Goal: Information Seeking & Learning: Learn about a topic

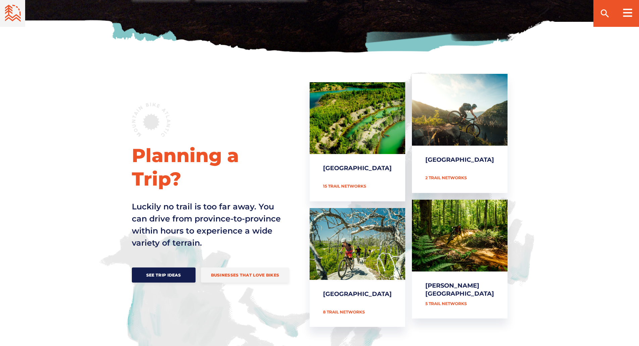
scroll to position [235, 0]
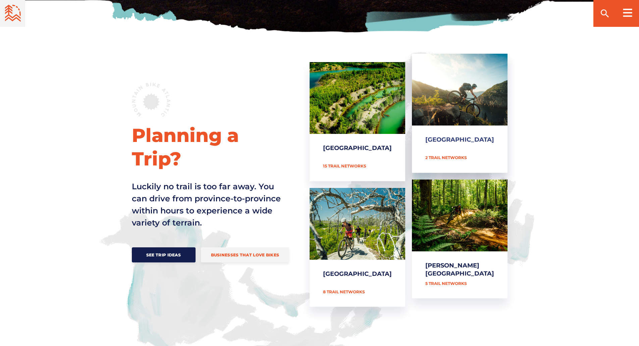
click at [457, 101] on link "[GEOGRAPHIC_DATA]" at bounding box center [460, 113] width 96 height 119
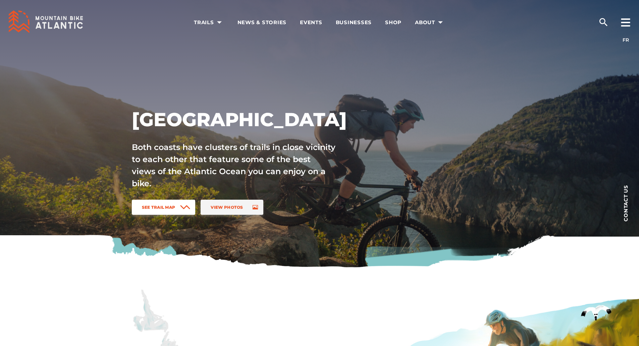
click at [156, 205] on span "See Trail Map" at bounding box center [159, 207] width 34 height 5
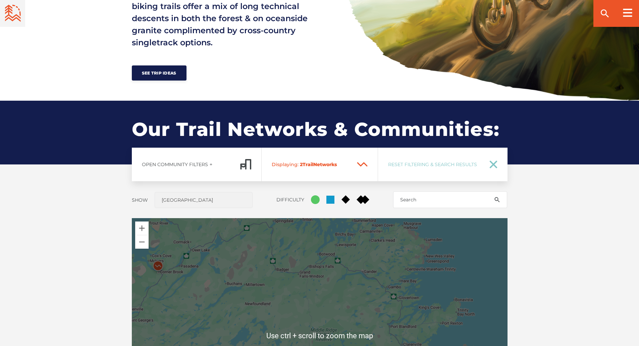
scroll to position [540, 0]
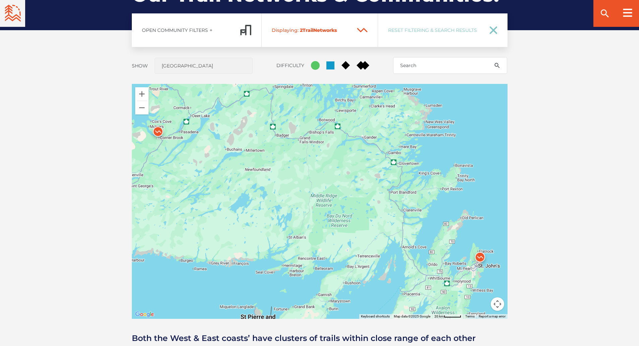
click at [156, 132] on img at bounding box center [158, 133] width 20 height 20
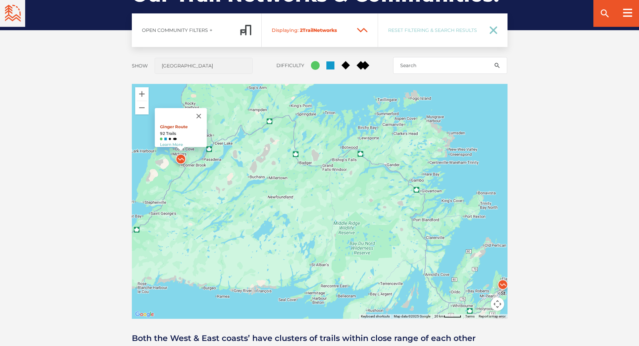
click at [163, 124] on link "Ginger Route" at bounding box center [174, 126] width 28 height 5
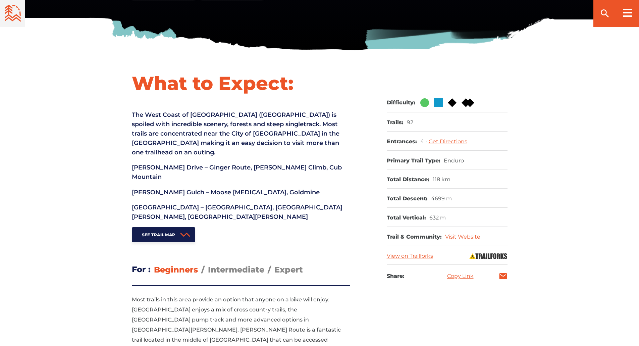
scroll to position [268, 0]
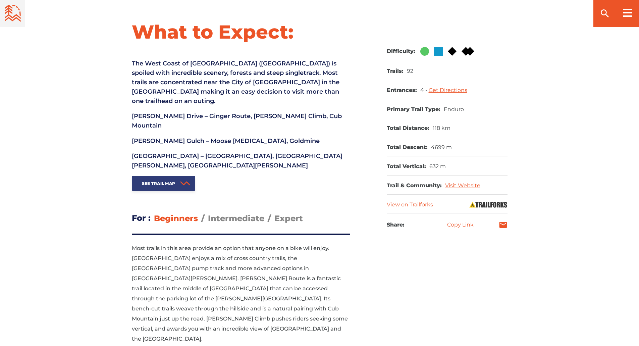
click at [155, 181] on span "See Trail Map" at bounding box center [159, 183] width 34 height 5
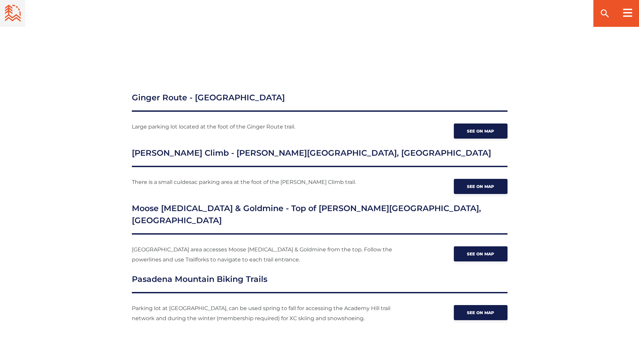
scroll to position [966, 0]
click at [484, 129] on span "See on map" at bounding box center [481, 131] width 28 height 5
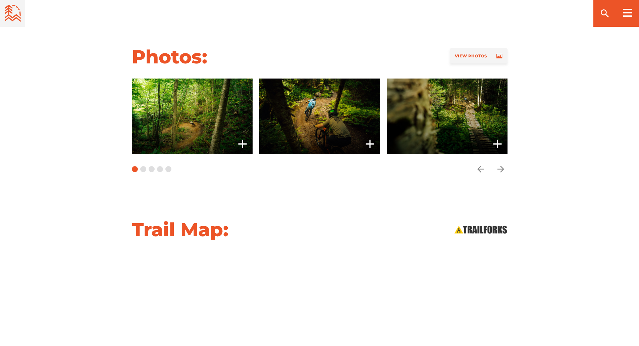
scroll to position [530, 0]
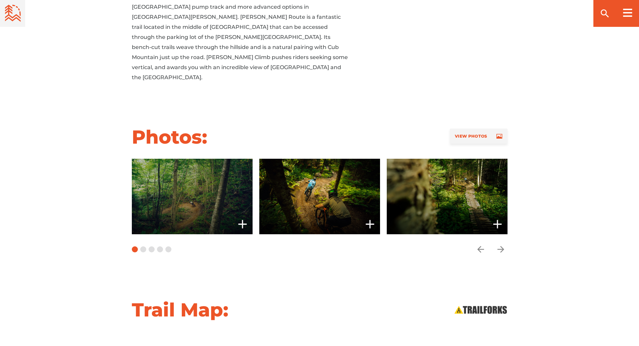
click at [171, 174] on span at bounding box center [192, 197] width 121 height 76
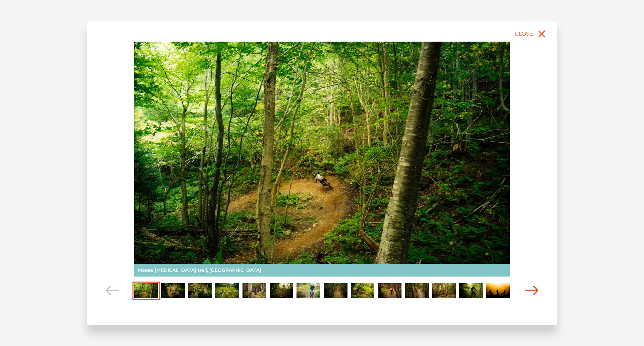
click at [531, 289] on icon "Carousel Navigation" at bounding box center [531, 290] width 13 height 9
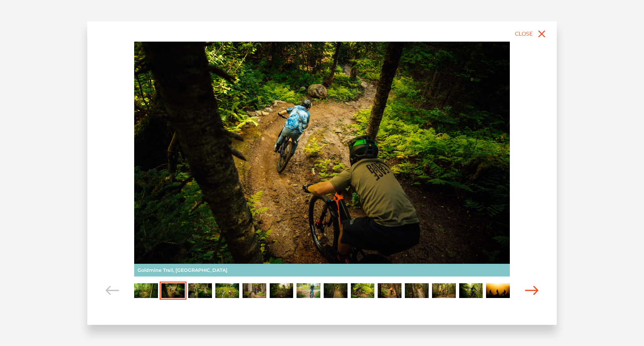
click at [531, 289] on icon "Carousel Navigation" at bounding box center [531, 290] width 13 height 9
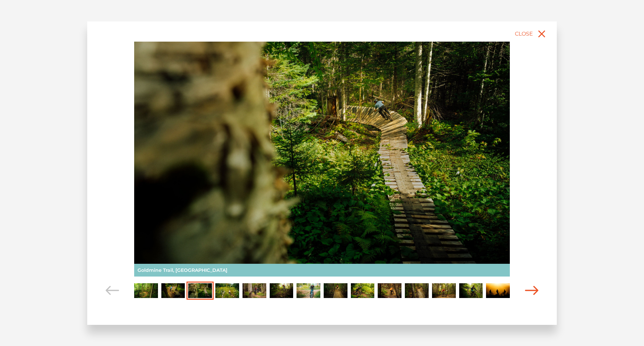
click at [529, 289] on icon "Carousel Navigation" at bounding box center [531, 290] width 13 height 9
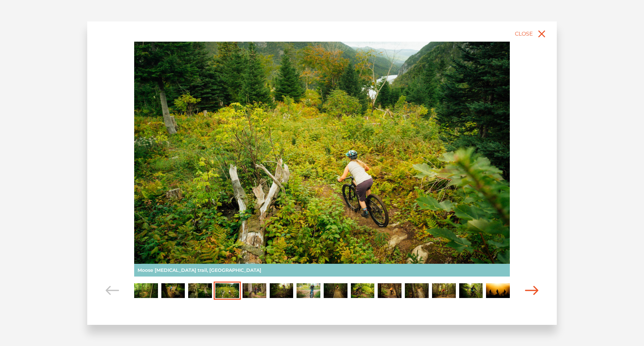
click at [529, 289] on icon "Carousel Navigation" at bounding box center [531, 290] width 13 height 9
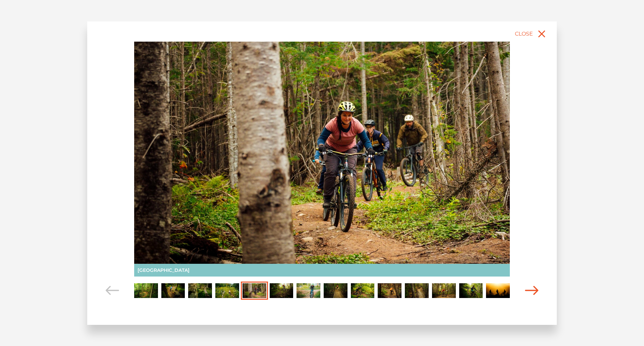
click at [528, 289] on icon "Carousel Navigation" at bounding box center [531, 290] width 13 height 9
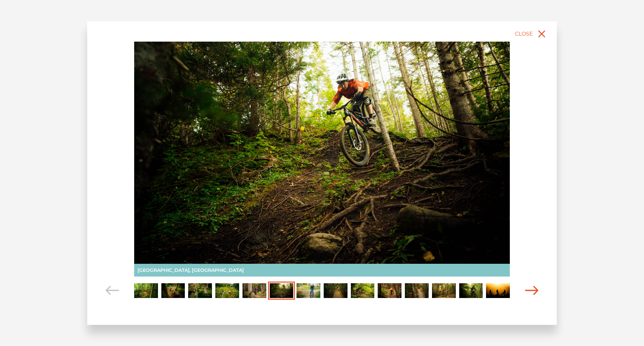
click at [527, 289] on icon "Carousel Navigation" at bounding box center [531, 290] width 13 height 9
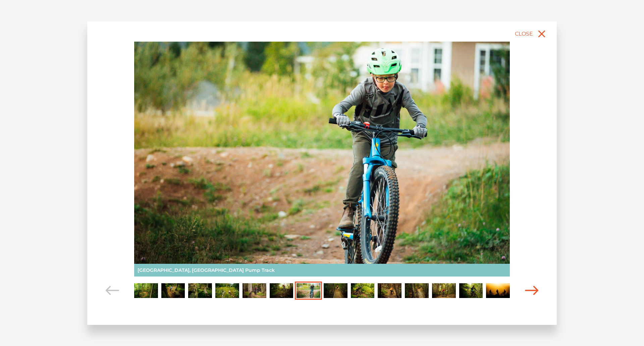
click at [527, 289] on icon "Carousel Navigation" at bounding box center [531, 290] width 13 height 9
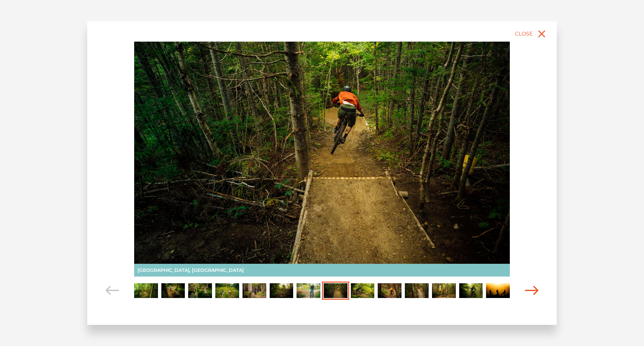
click at [527, 289] on icon "Carousel Navigation" at bounding box center [531, 290] width 13 height 9
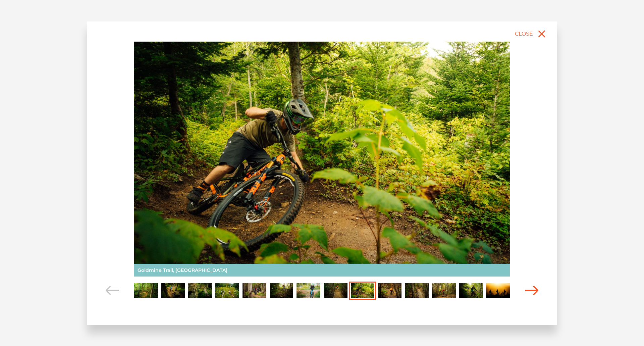
click at [527, 289] on icon "Carousel Navigation" at bounding box center [531, 290] width 13 height 9
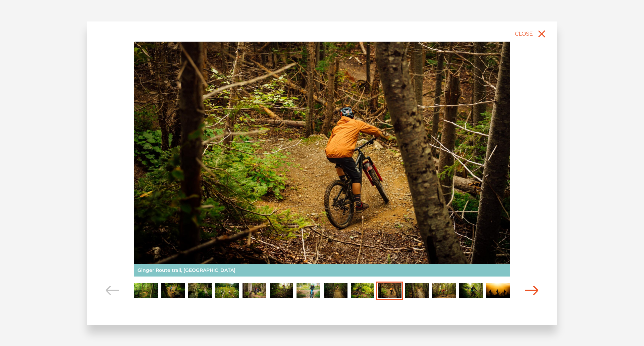
click at [527, 289] on icon "Carousel Navigation" at bounding box center [531, 290] width 13 height 9
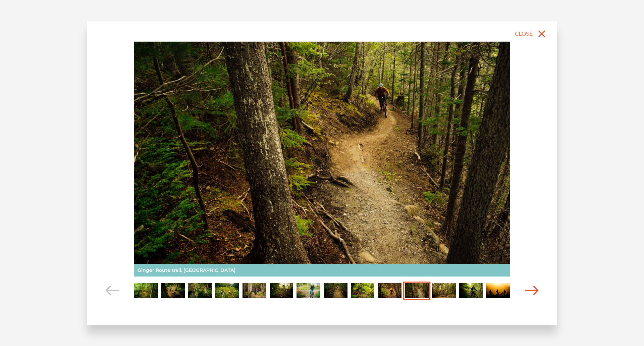
click at [527, 289] on icon "Carousel Navigation" at bounding box center [531, 290] width 13 height 9
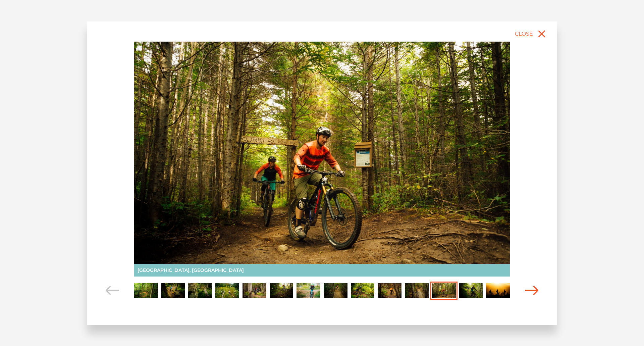
click at [527, 289] on icon "Carousel Navigation" at bounding box center [531, 290] width 13 height 9
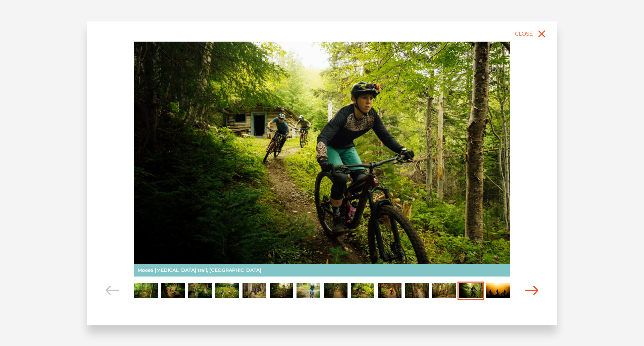
click at [527, 289] on icon "Carousel Navigation" at bounding box center [531, 290] width 13 height 9
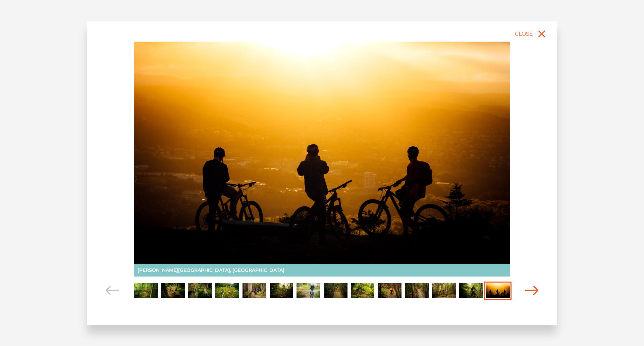
click at [527, 289] on icon "Carousel Navigation" at bounding box center [531, 290] width 13 height 9
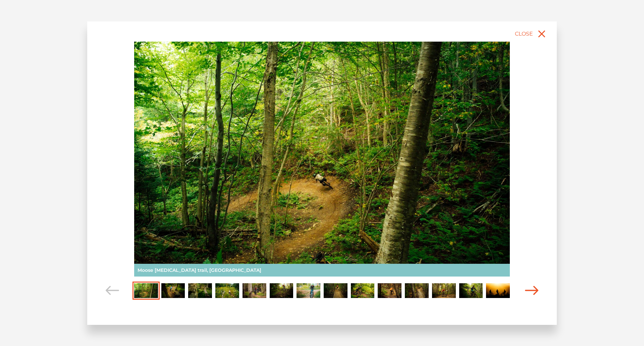
click at [527, 289] on icon "Carousel Navigation" at bounding box center [531, 290] width 13 height 9
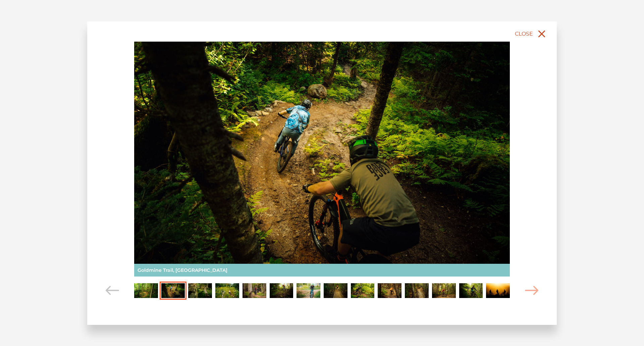
click at [535, 31] on button "Close" at bounding box center [532, 34] width 36 height 15
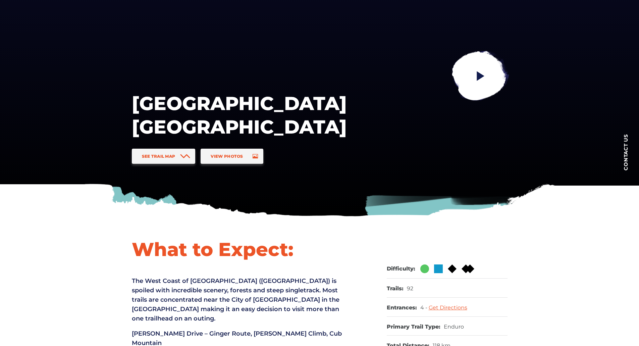
scroll to position [0, 0]
